Goal: Find contact information: Find specific fact

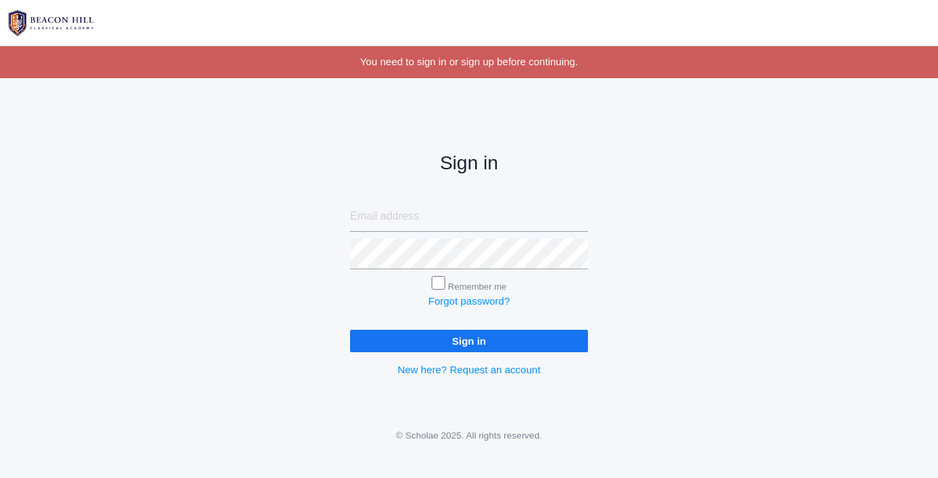
type input "cnottingham21@gmail.com"
click at [442, 285] on input "Remember me" at bounding box center [439, 283] width 14 height 14
checkbox input "true"
click at [456, 346] on input "Sign in" at bounding box center [469, 341] width 238 height 22
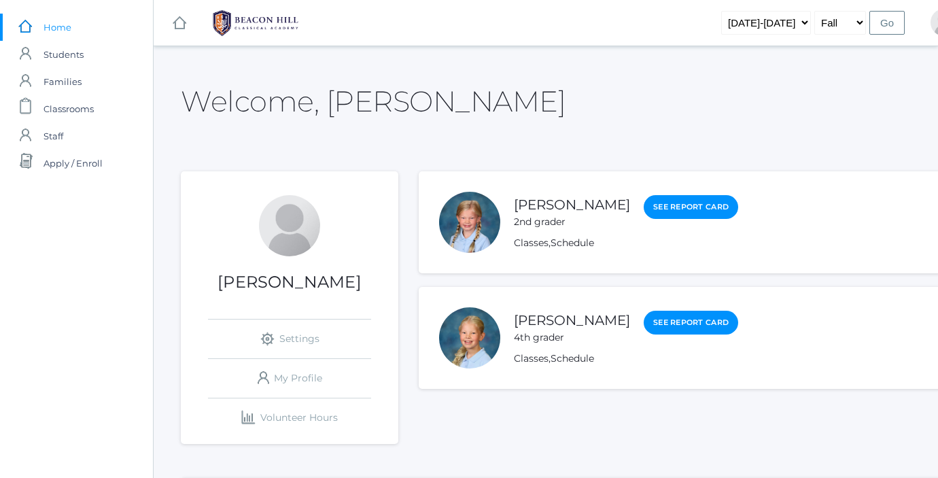
click at [452, 328] on div at bounding box center [469, 337] width 61 height 61
click at [546, 323] on link "Chloe Lewis" at bounding box center [572, 320] width 116 height 17
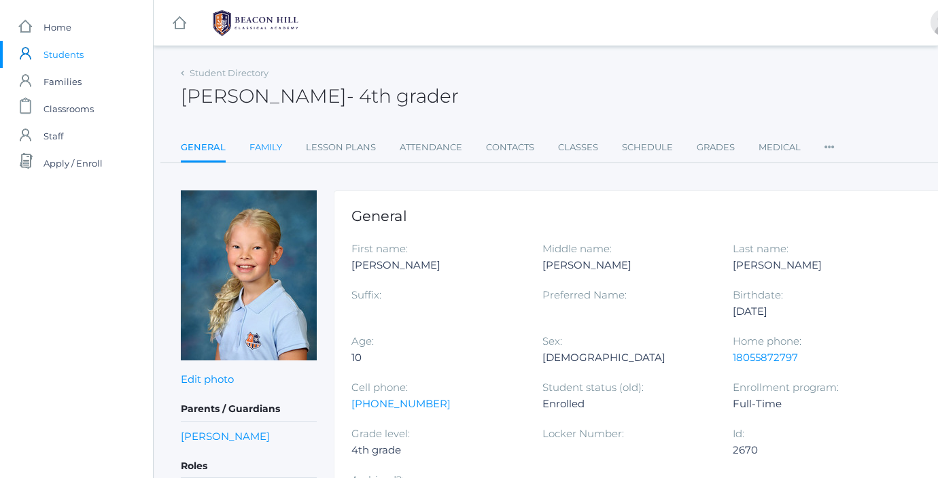
click at [268, 147] on link "Family" at bounding box center [265, 147] width 33 height 27
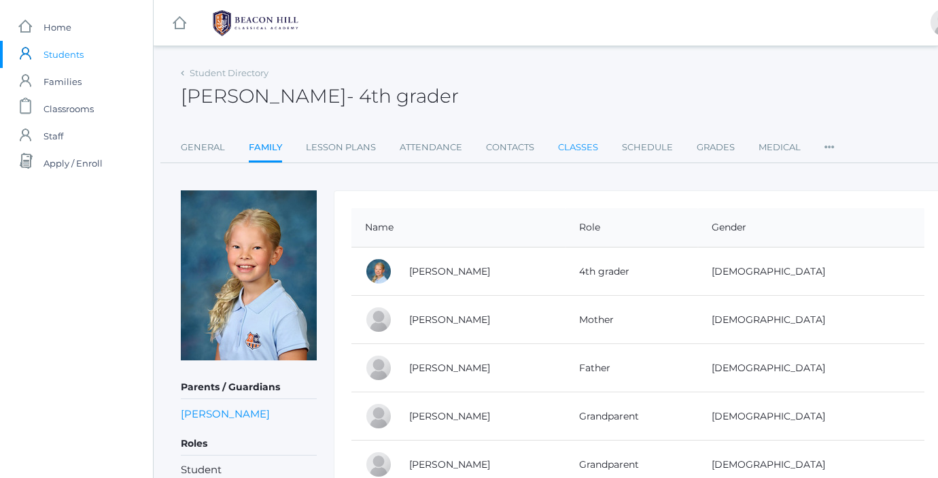
click at [578, 147] on link "Classes" at bounding box center [578, 147] width 40 height 27
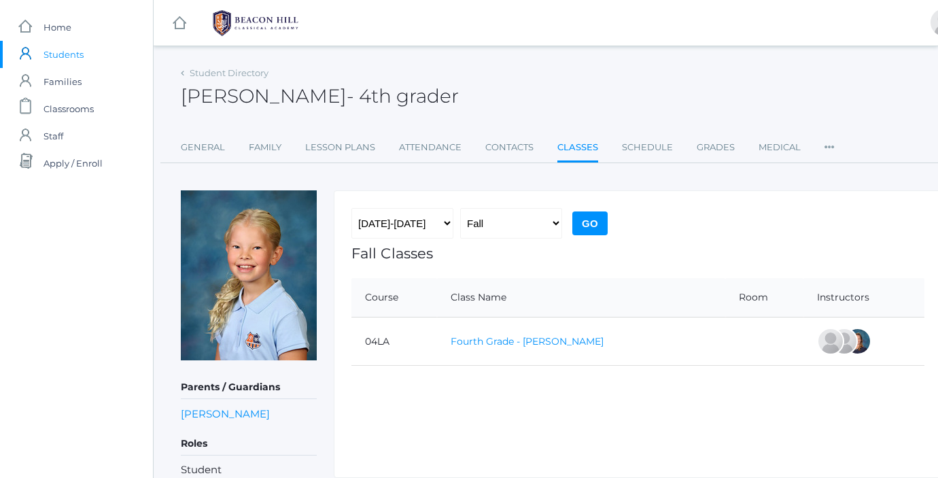
click at [505, 342] on link "Fourth Grade - Chaffin" at bounding box center [527, 341] width 153 height 12
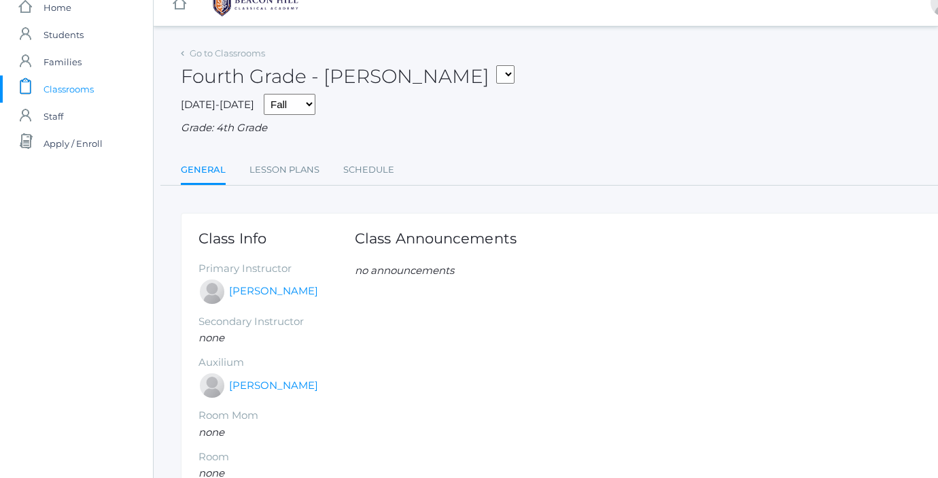
scroll to position [18, 0]
click at [301, 160] on link "Lesson Plans" at bounding box center [284, 171] width 70 height 27
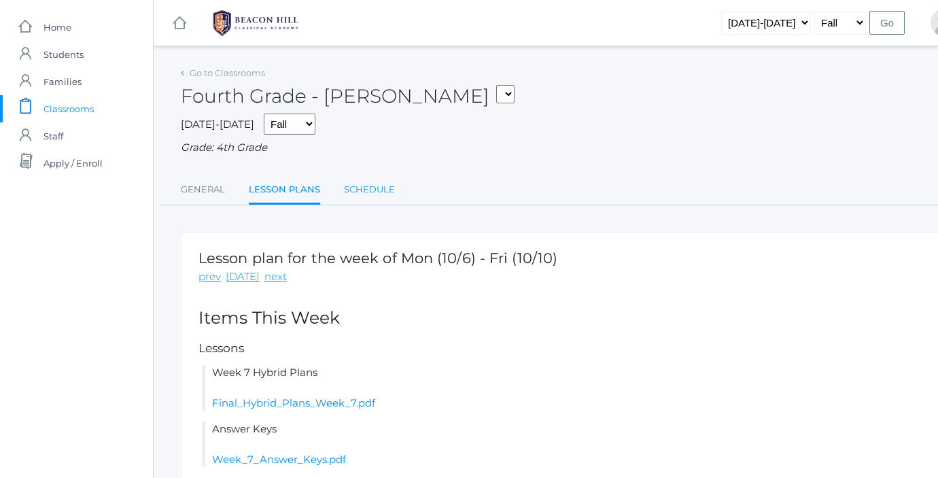
click at [349, 188] on link "Schedule" at bounding box center [369, 189] width 51 height 27
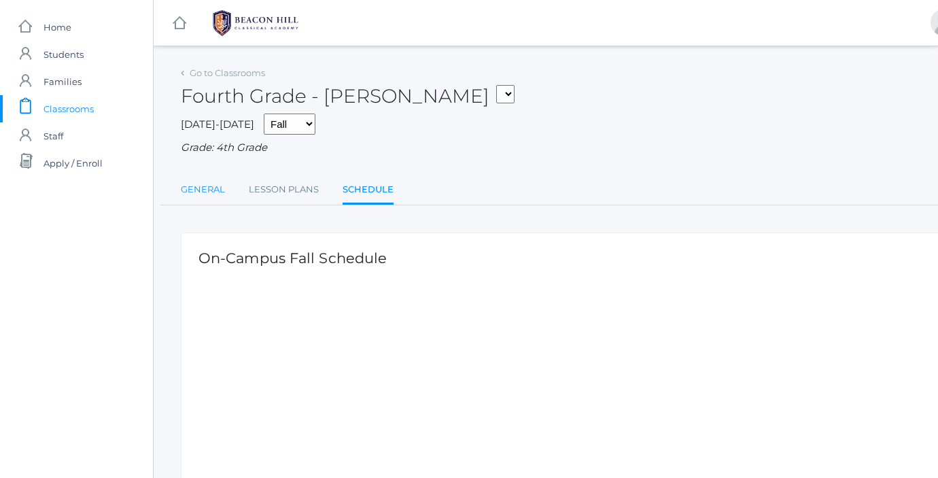
click at [206, 185] on link "General" at bounding box center [203, 189] width 44 height 27
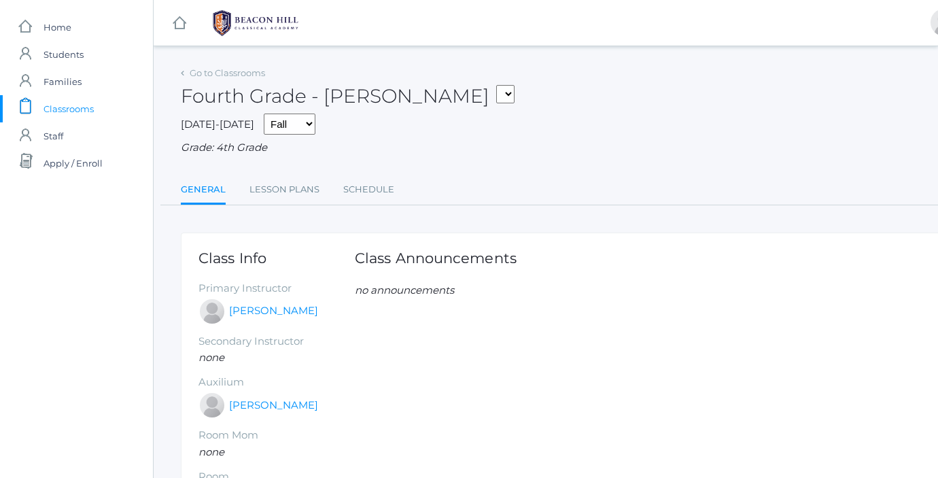
click at [423, 97] on div "Fourth Grade - Chaffin Second Grade - Balli Fourth Grade - Chaffin" at bounding box center [561, 88] width 761 height 50
click at [496, 93] on select "Second Grade - Balli Fourth Grade - Chaffin" at bounding box center [505, 94] width 18 height 18
click at [203, 73] on link "Go to Classrooms" at bounding box center [227, 72] width 75 height 11
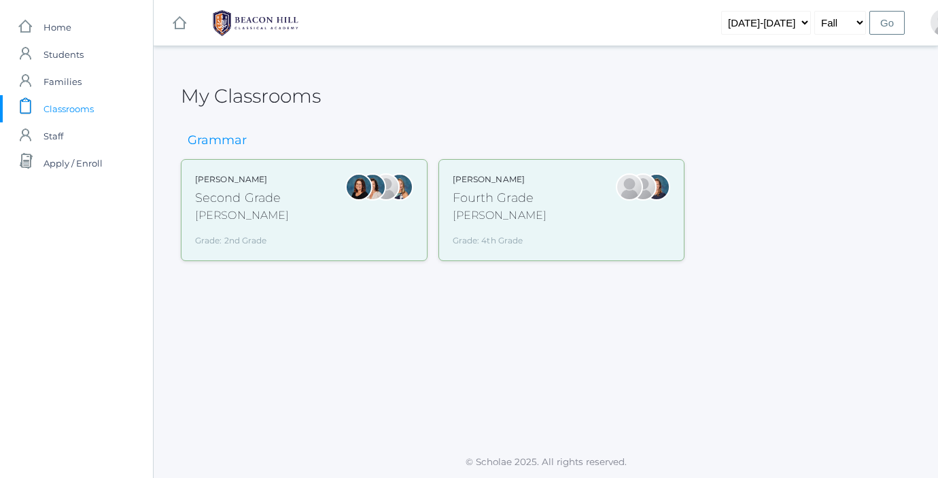
click at [496, 202] on div "Fourth Grade" at bounding box center [500, 198] width 94 height 18
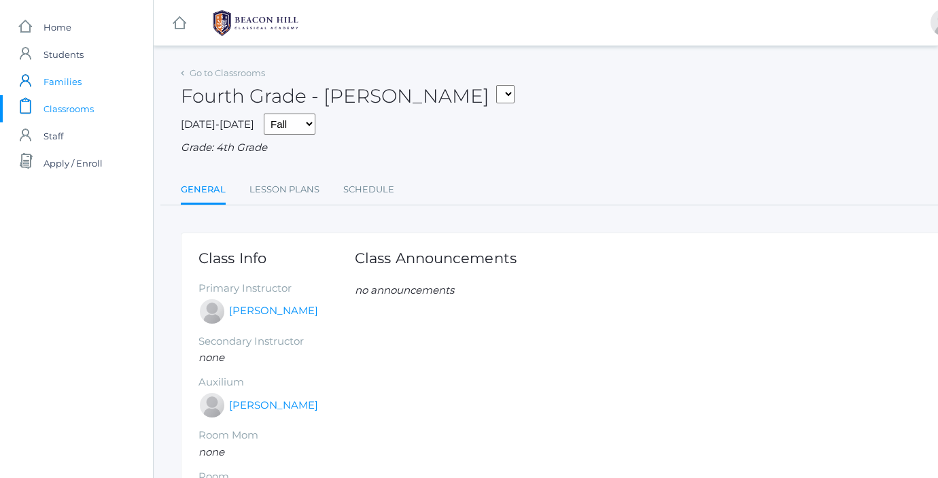
click at [62, 84] on span "Families" at bounding box center [63, 81] width 38 height 27
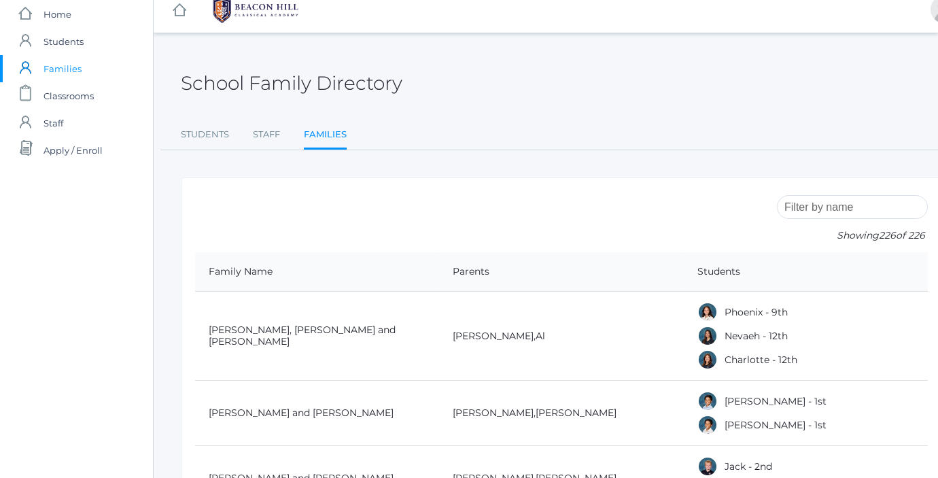
scroll to position [11, 0]
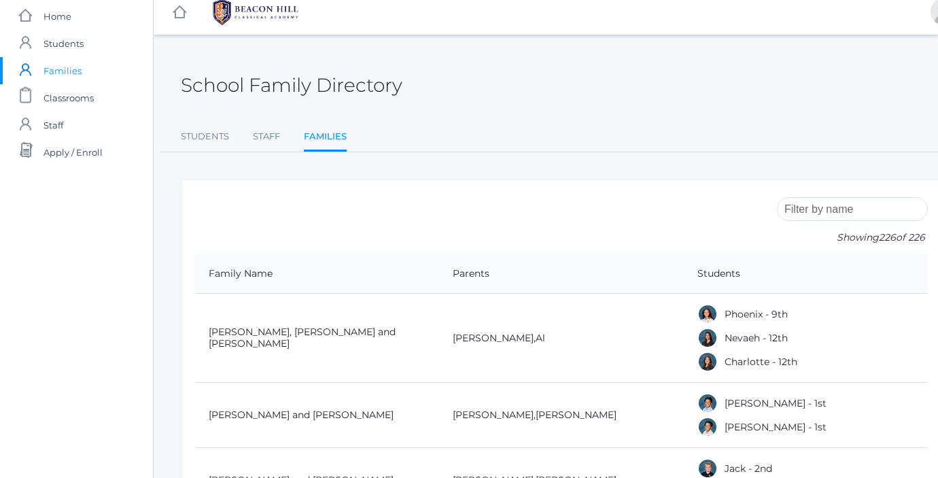
click at [831, 212] on input "search" at bounding box center [852, 209] width 151 height 24
click at [703, 218] on form "Showing 226 of 226" at bounding box center [561, 224] width 733 height 60
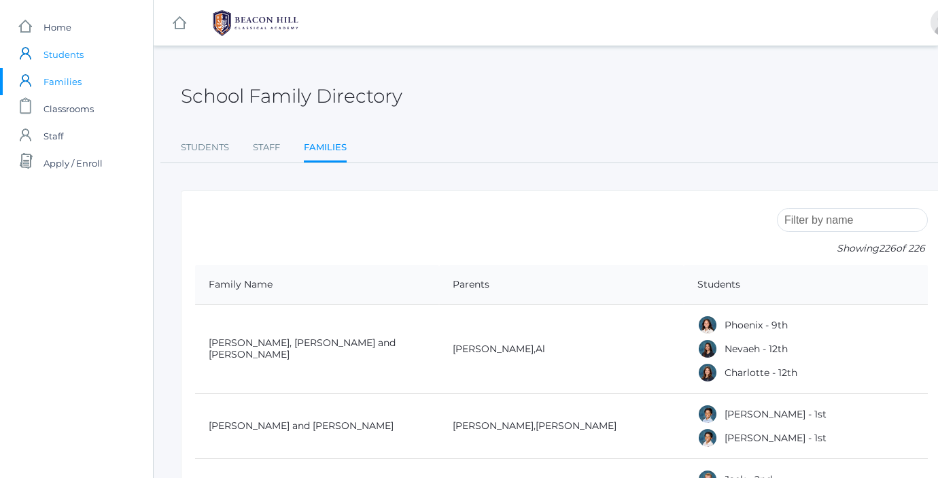
click at [74, 54] on span "Students" at bounding box center [64, 54] width 40 height 27
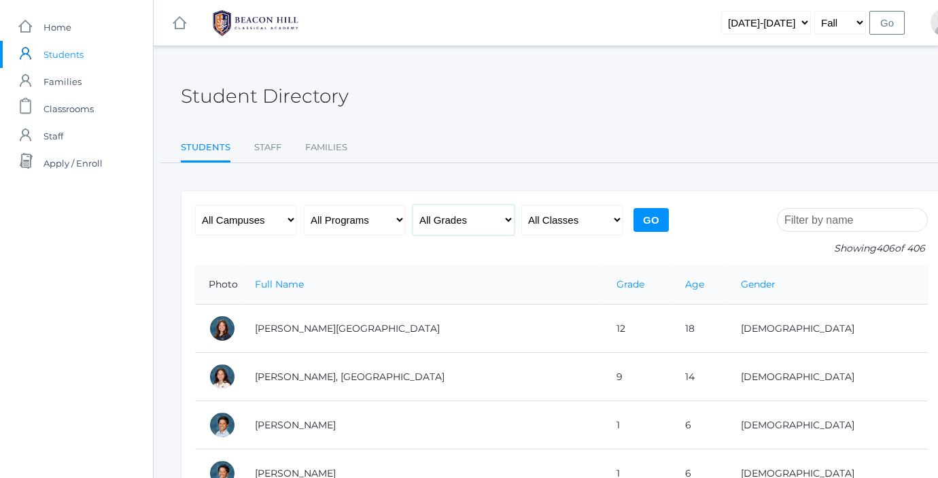
click at [459, 234] on select "All Grades Grammar - Kindergarten - 1st Grade - 2nd Grade - 3rd Grade - 4th Gra…" at bounding box center [464, 220] width 102 height 31
select select "4"
click at [349, 225] on select "All Programs Full-Time Collaborative 4-Day Affiliate" at bounding box center [355, 220] width 102 height 31
select select "Full-Time"
click at [650, 211] on input "Go" at bounding box center [650, 220] width 35 height 24
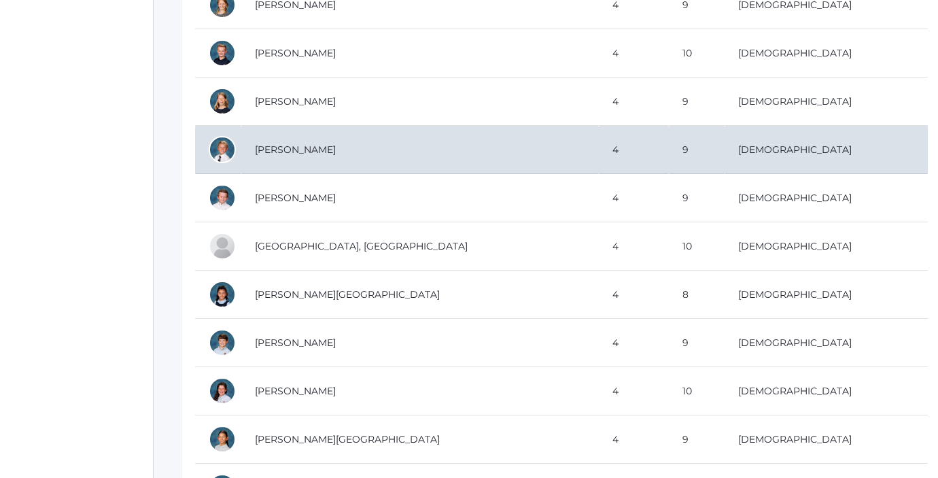
scroll to position [324, 0]
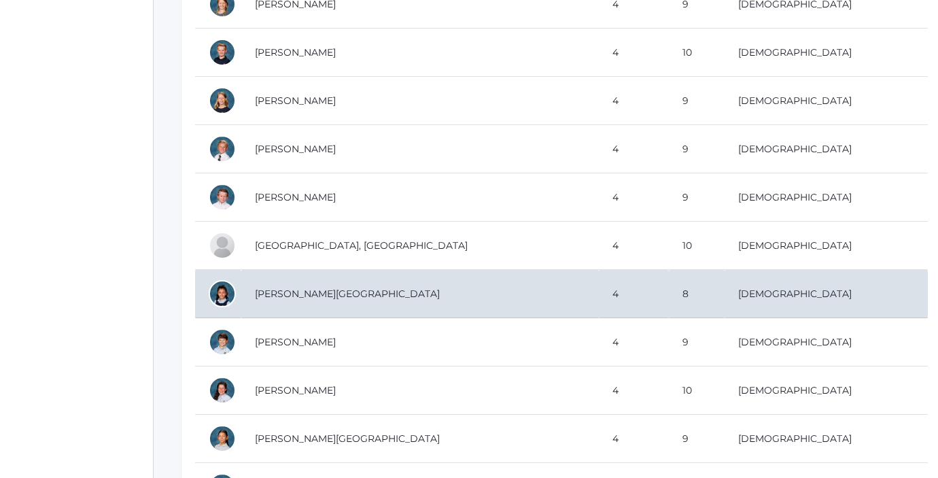
click at [276, 289] on td "[PERSON_NAME][GEOGRAPHIC_DATA]" at bounding box center [420, 294] width 358 height 48
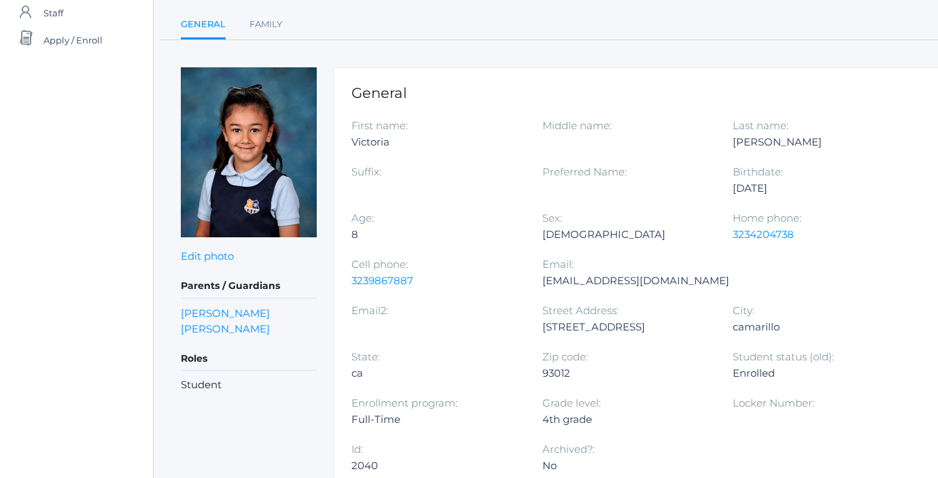
scroll to position [162, 0]
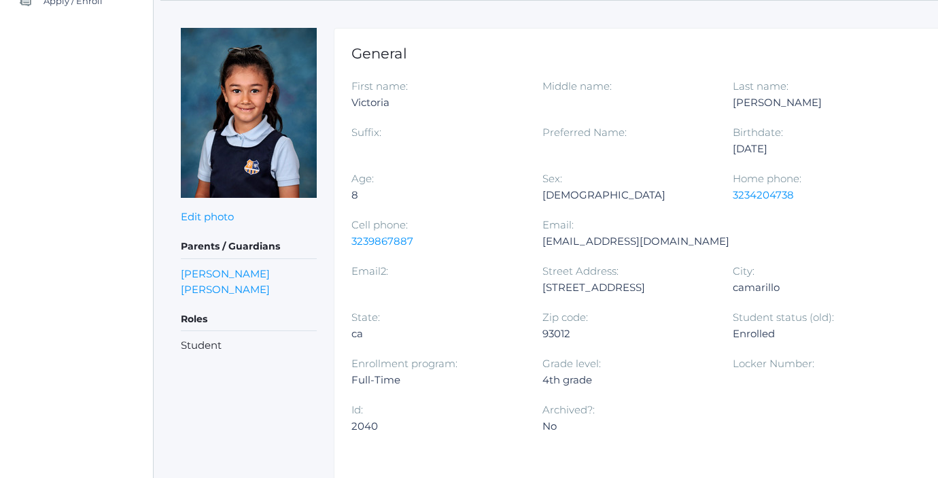
drag, startPoint x: 349, startPoint y: 288, endPoint x: 459, endPoint y: 294, distance: 109.6
click at [459, 294] on div "General First name: [PERSON_NAME] Middle name: Last name: [PERSON_NAME] Suffix:…" at bounding box center [638, 254] width 608 height 453
copy div "[STREET_ADDRESS]"
